Goal: Transaction & Acquisition: Purchase product/service

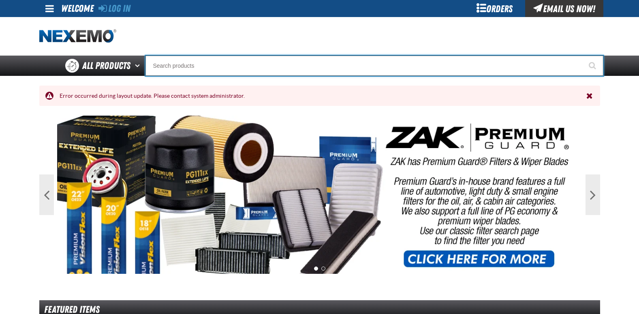
click at [202, 62] on input "Search" at bounding box center [375, 66] width 458 height 20
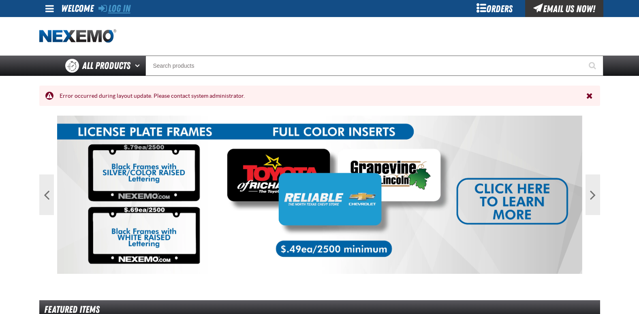
click at [126, 7] on link "Log In" at bounding box center [114, 8] width 32 height 11
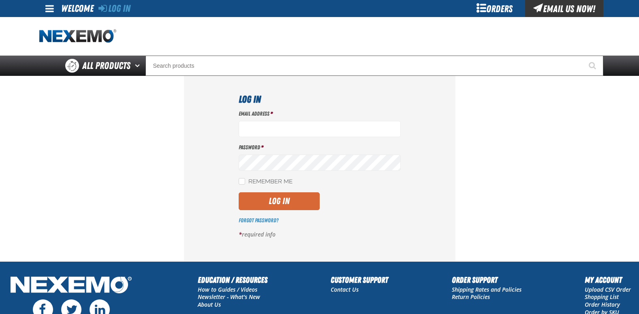
type input "jgraham01@huskerautogroup.com"
click at [285, 200] on button "Log In" at bounding box center [279, 201] width 81 height 18
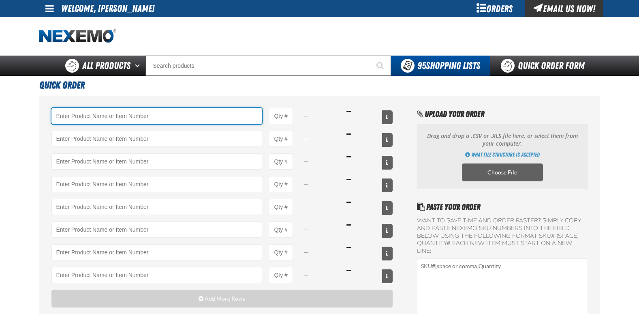
click at [129, 115] on input "Product" at bounding box center [156, 116] width 211 height 16
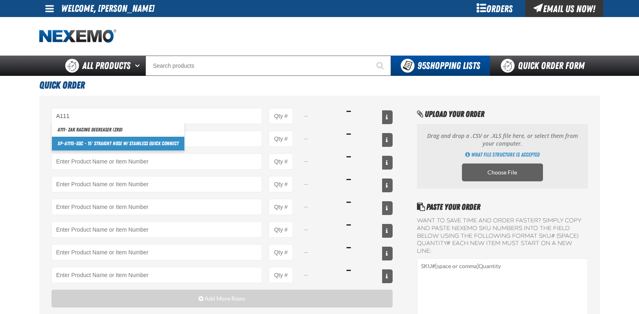
click at [142, 142] on link "XP- A111 5-SQC - 15' Straight Hose w/ Stainless Quick Connect" at bounding box center [118, 144] width 133 height 14
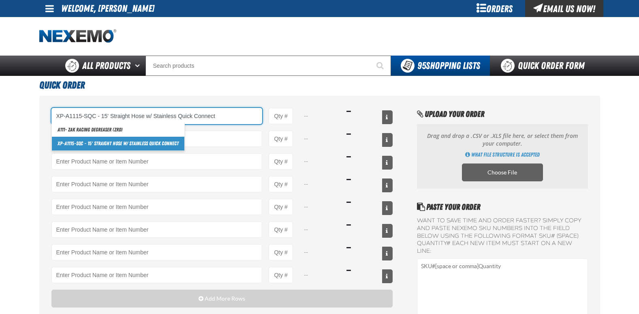
type input "XP-A1115-SQC - 15&#x27; Straight Hose w/ Stainless Quick Connect"
type input "1"
select select "each"
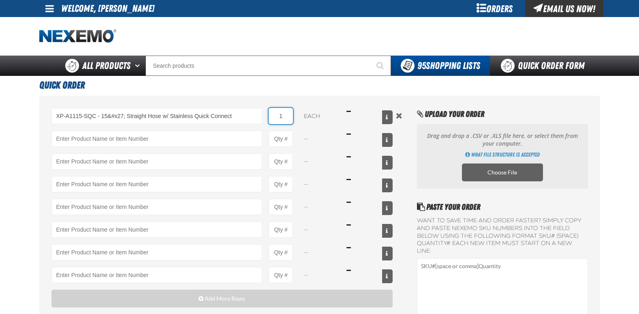
click at [291, 114] on input "1" at bounding box center [281, 116] width 24 height 16
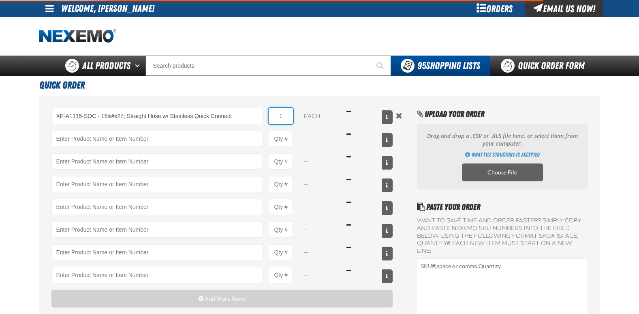
type input "XP-A1115-SQC - 15&#x27; Straight Hose w/ Stainless Quick Connect"
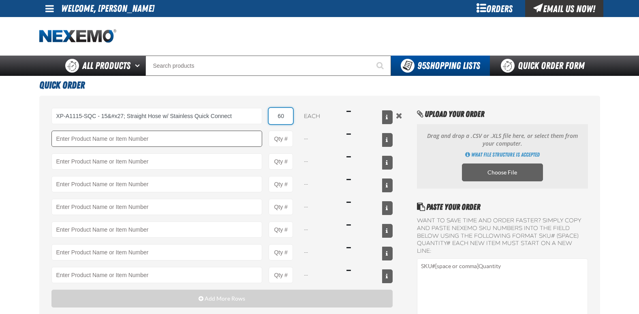
type input "60"
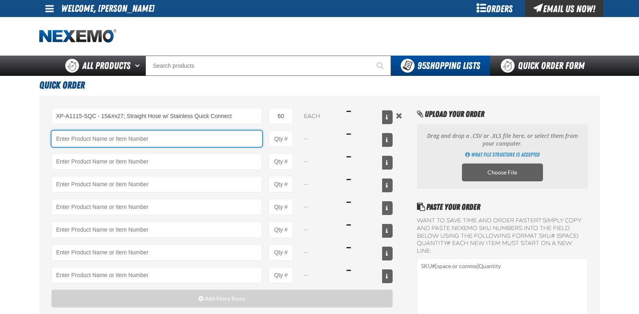
click at [77, 143] on input "Product" at bounding box center [156, 139] width 211 height 16
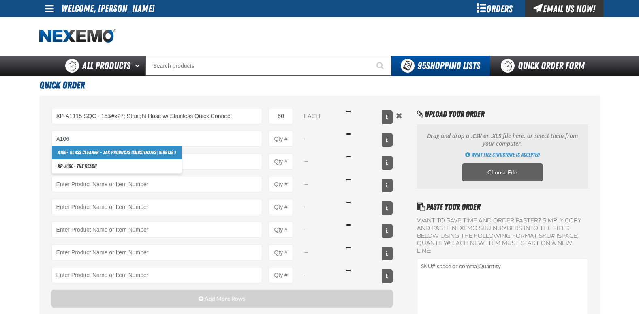
click at [133, 150] on link "A106 - Glass Cleaner - ZAK Products (substitutes |1598138|)" at bounding box center [117, 153] width 130 height 14
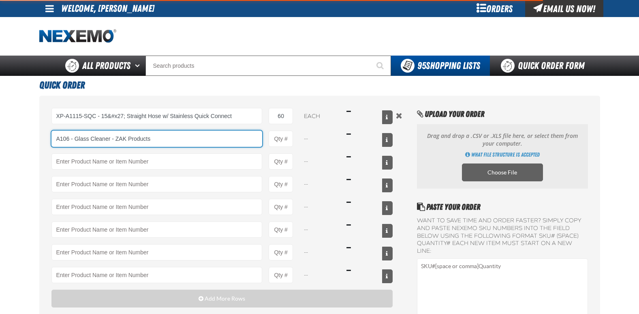
type input "A106 - Glass Cleaner - ZAK Products (substitutes |1598138|)"
type input "1"
select select "can"
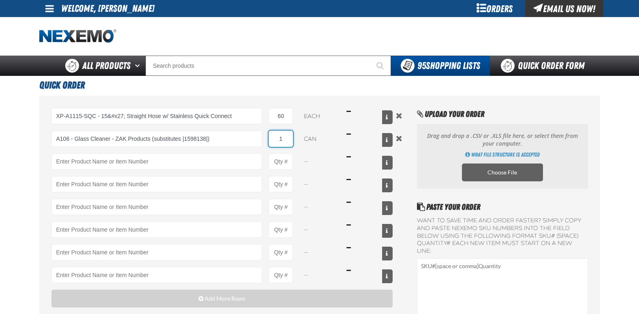
click at [288, 139] on input "1" at bounding box center [281, 139] width 24 height 16
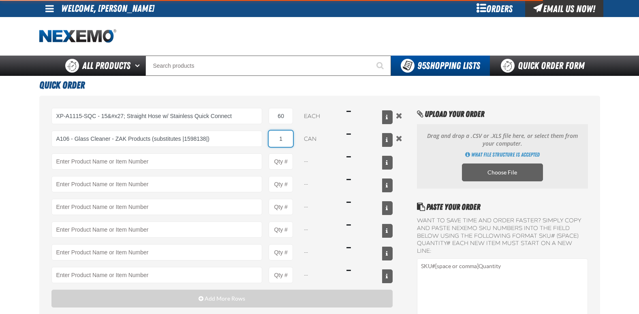
type input "A106 - Glass Cleaner - ZAK Products (substitutes |1598138|)"
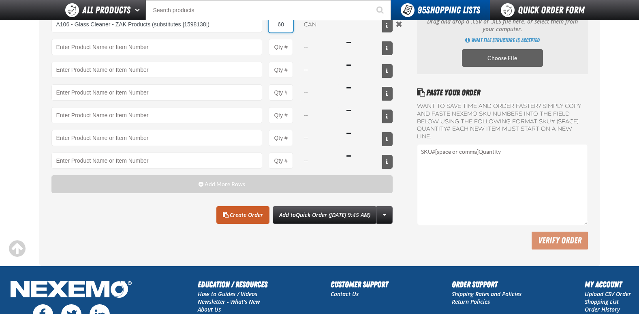
scroll to position [122, 0]
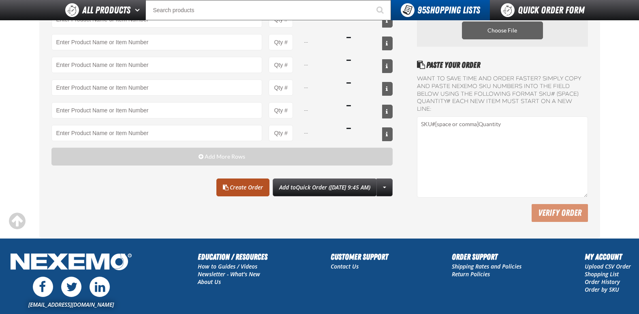
type input "60"
click at [231, 191] on link "Create Order" at bounding box center [242, 187] width 53 height 18
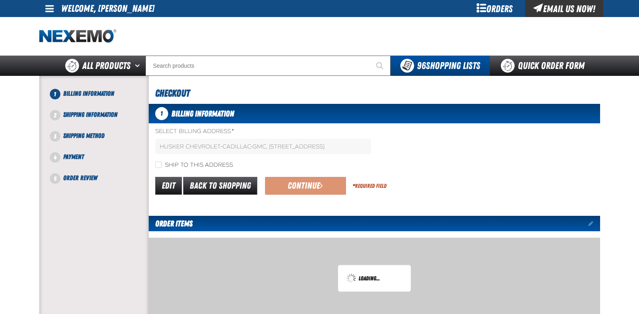
click at [225, 188] on link "Back to Shopping" at bounding box center [220, 186] width 74 height 18
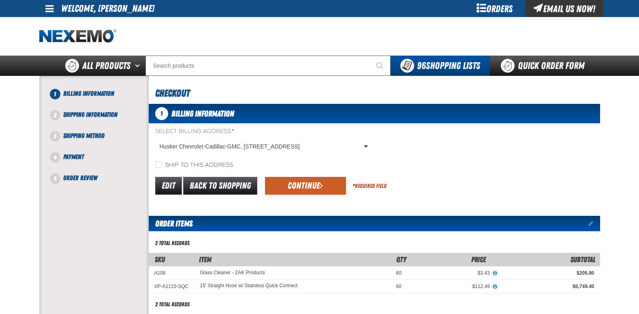
click at [304, 186] on button "Continue" at bounding box center [305, 186] width 81 height 18
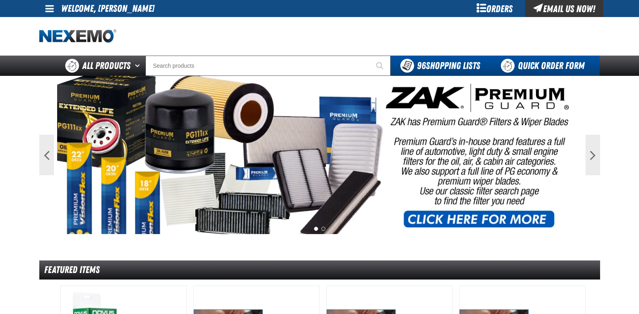
click at [532, 66] on link "Quick Order Form" at bounding box center [545, 66] width 110 height 20
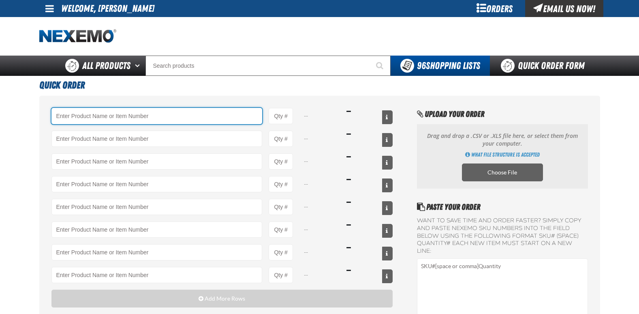
click at [77, 116] on input "Product" at bounding box center [156, 116] width 211 height 16
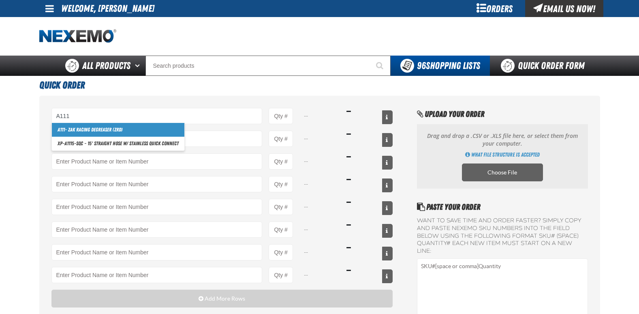
click at [86, 128] on link "A111 - ZAK Racing Degreaser (ZRD)" at bounding box center [118, 130] width 133 height 14
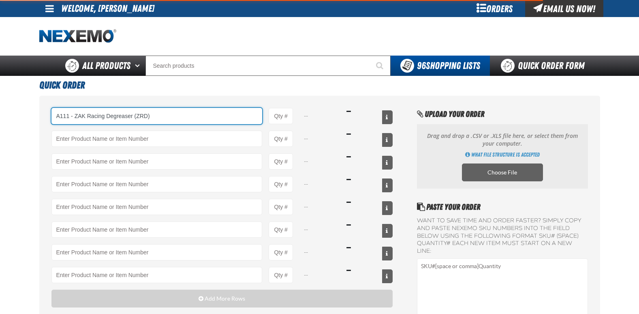
type input "A111 - ZAK Racing Degreaser (ZRD)"
type input "1"
select select "can"
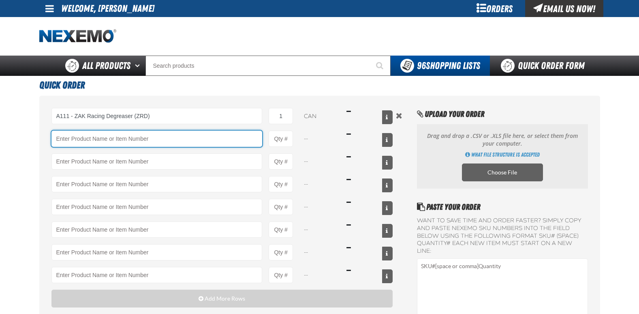
click at [85, 140] on input "Product" at bounding box center [156, 139] width 211 height 16
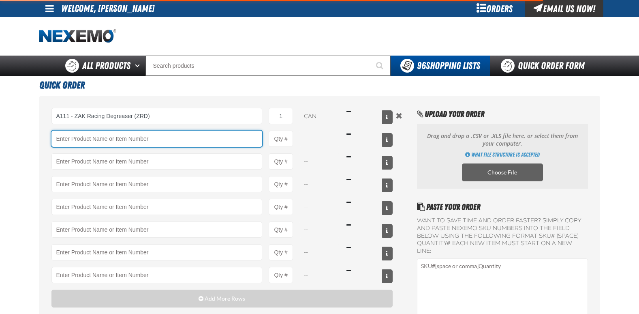
type input "A111 - ZAK Racing Degreaser (ZRD)"
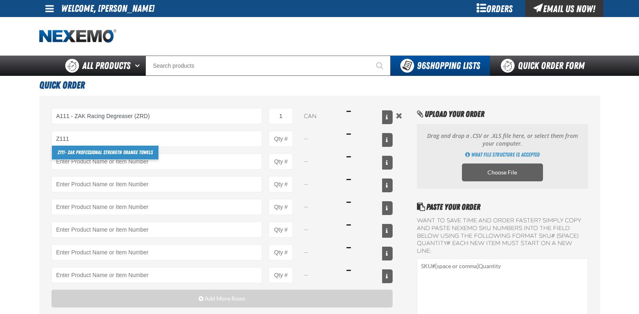
click at [108, 150] on link "Z111 - ZAK Professional Strength Orange Towels" at bounding box center [105, 153] width 107 height 14
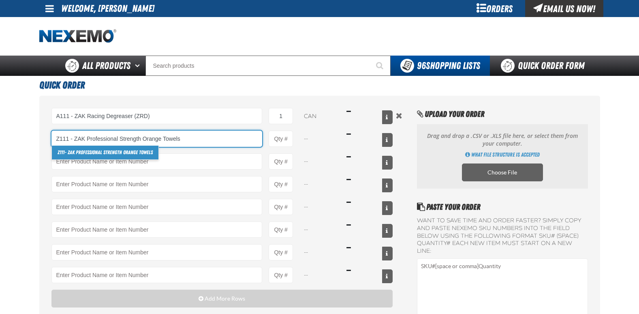
type input "Z111 - ZAK Professional Strength Orange Towels"
type input "1"
select select "canister"
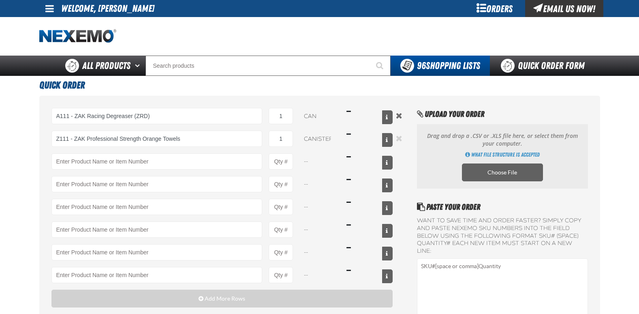
click at [398, 139] on button "Remove the current row" at bounding box center [399, 138] width 10 height 9
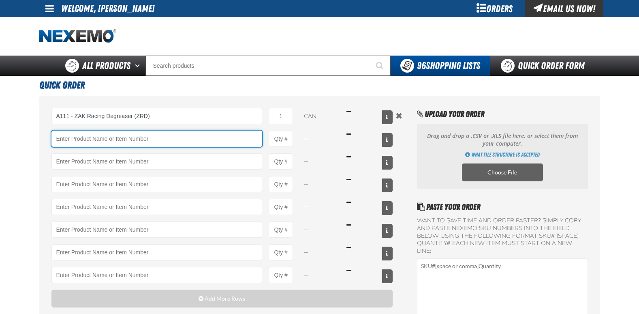
click at [92, 141] on input "Product" at bounding box center [156, 139] width 211 height 16
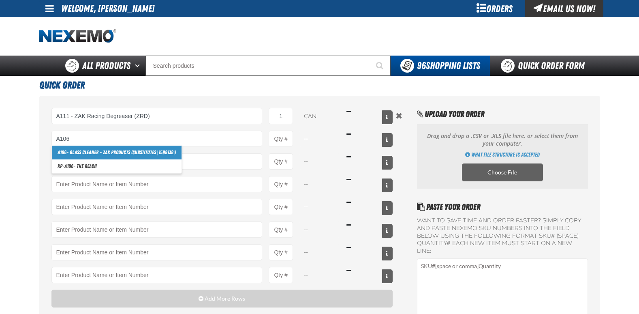
click at [101, 151] on link "A106 - Glass Cleaner - ZAK Products (substitutes |1598138|)" at bounding box center [117, 153] width 130 height 14
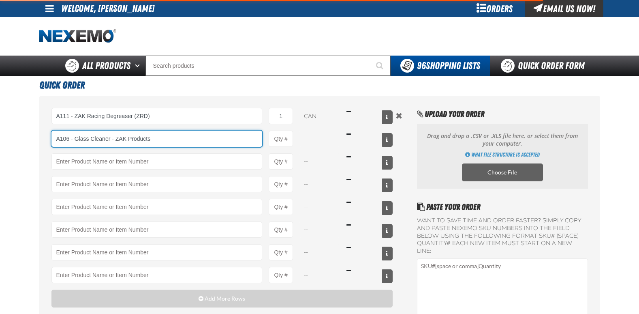
type input "A106 - Glass Cleaner - ZAK Products (substitutes |1598138|)"
type input "1"
select select "can"
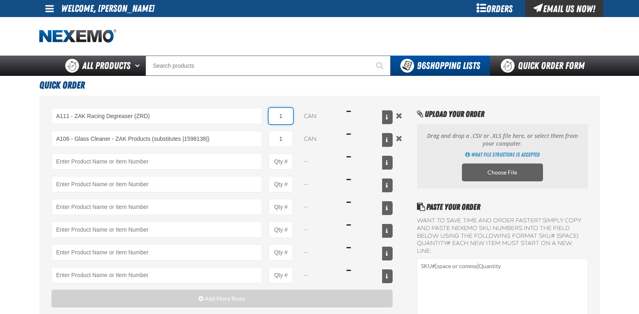
click at [289, 116] on input "1" at bounding box center [281, 116] width 24 height 16
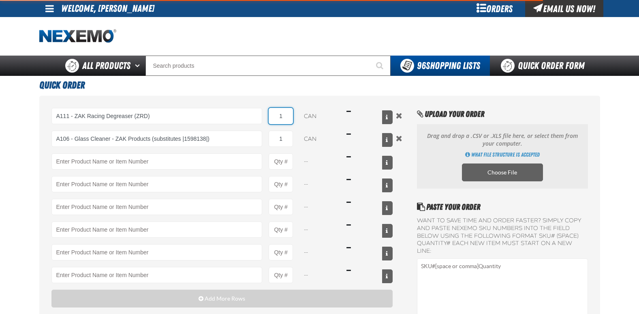
type input "A106 - Glass Cleaner - ZAK Products (substitutes |1598138|)"
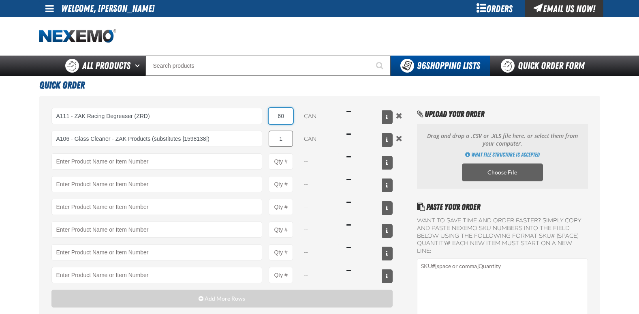
type input "60"
click at [286, 144] on input "1" at bounding box center [281, 139] width 24 height 16
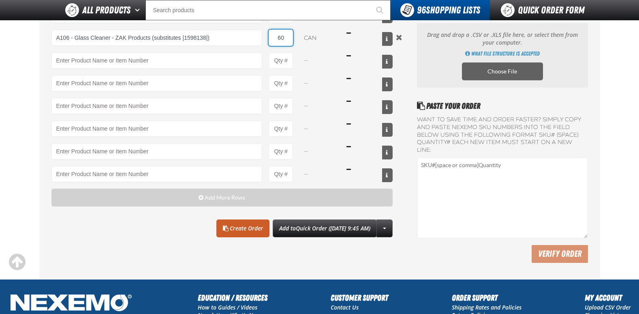
scroll to position [81, 0]
type input "60"
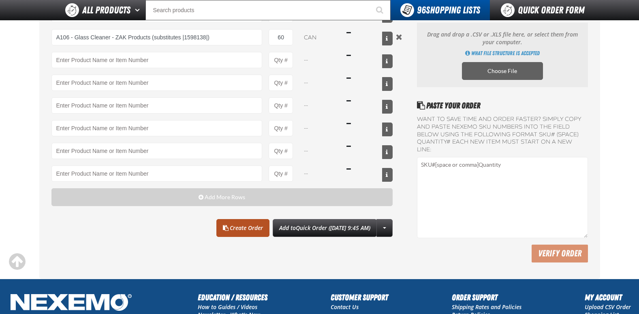
click at [227, 227] on link "Create Order" at bounding box center [242, 228] width 53 height 18
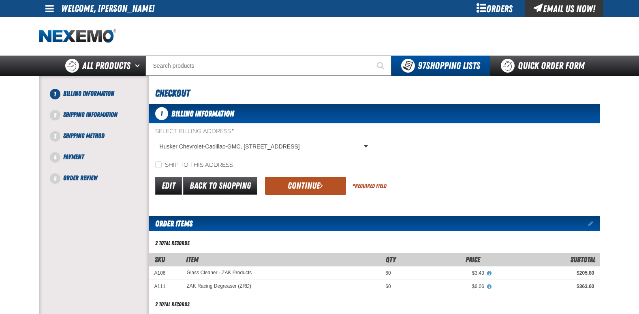
click at [306, 183] on button "Continue" at bounding box center [305, 186] width 81 height 18
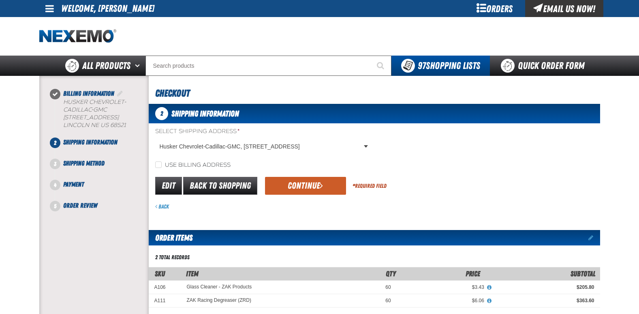
click at [306, 183] on button "Continue" at bounding box center [305, 186] width 81 height 18
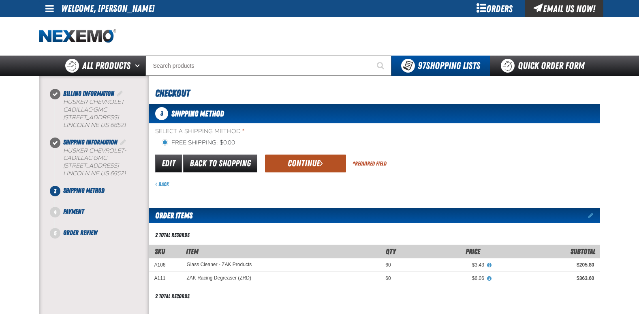
click at [306, 165] on button "Continue" at bounding box center [305, 163] width 81 height 18
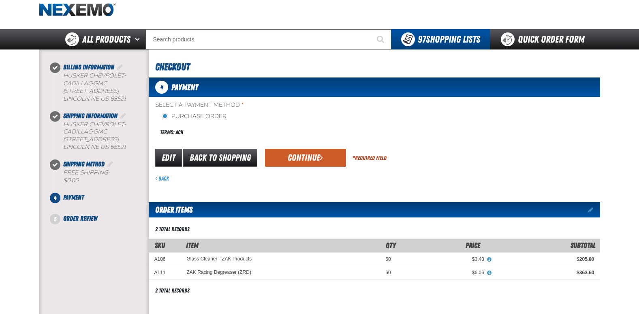
scroll to position [41, 0]
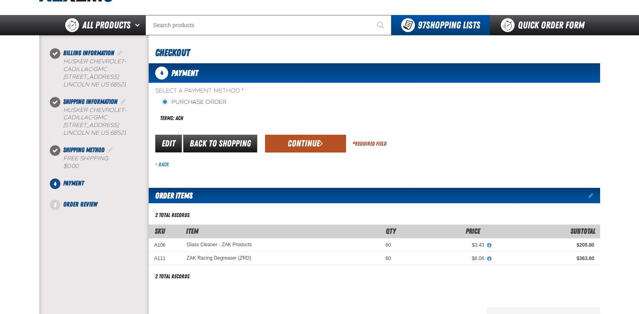
click at [304, 152] on button "Continue" at bounding box center [305, 144] width 81 height 18
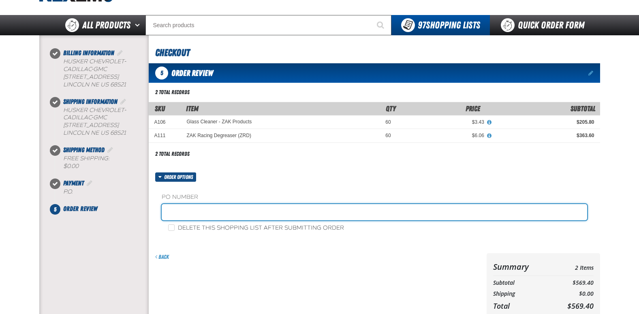
click at [215, 214] on input "text" at bounding box center [375, 212] width 426 height 16
type input "GMSERVICEJG"
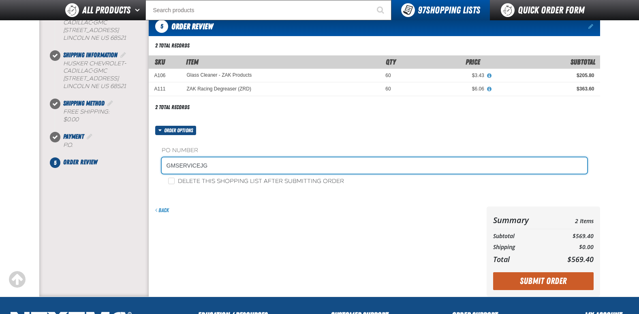
scroll to position [81, 0]
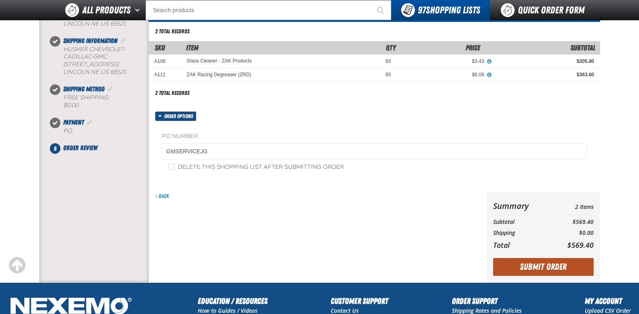
click at [546, 266] on button "Submit Order" at bounding box center [543, 267] width 101 height 18
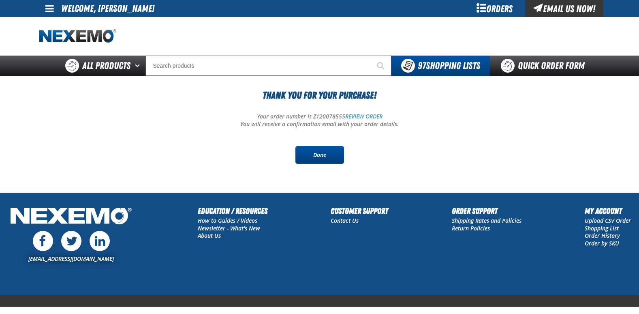
click at [319, 156] on link "Done" at bounding box center [319, 155] width 49 height 18
